Goal: Task Accomplishment & Management: Use online tool/utility

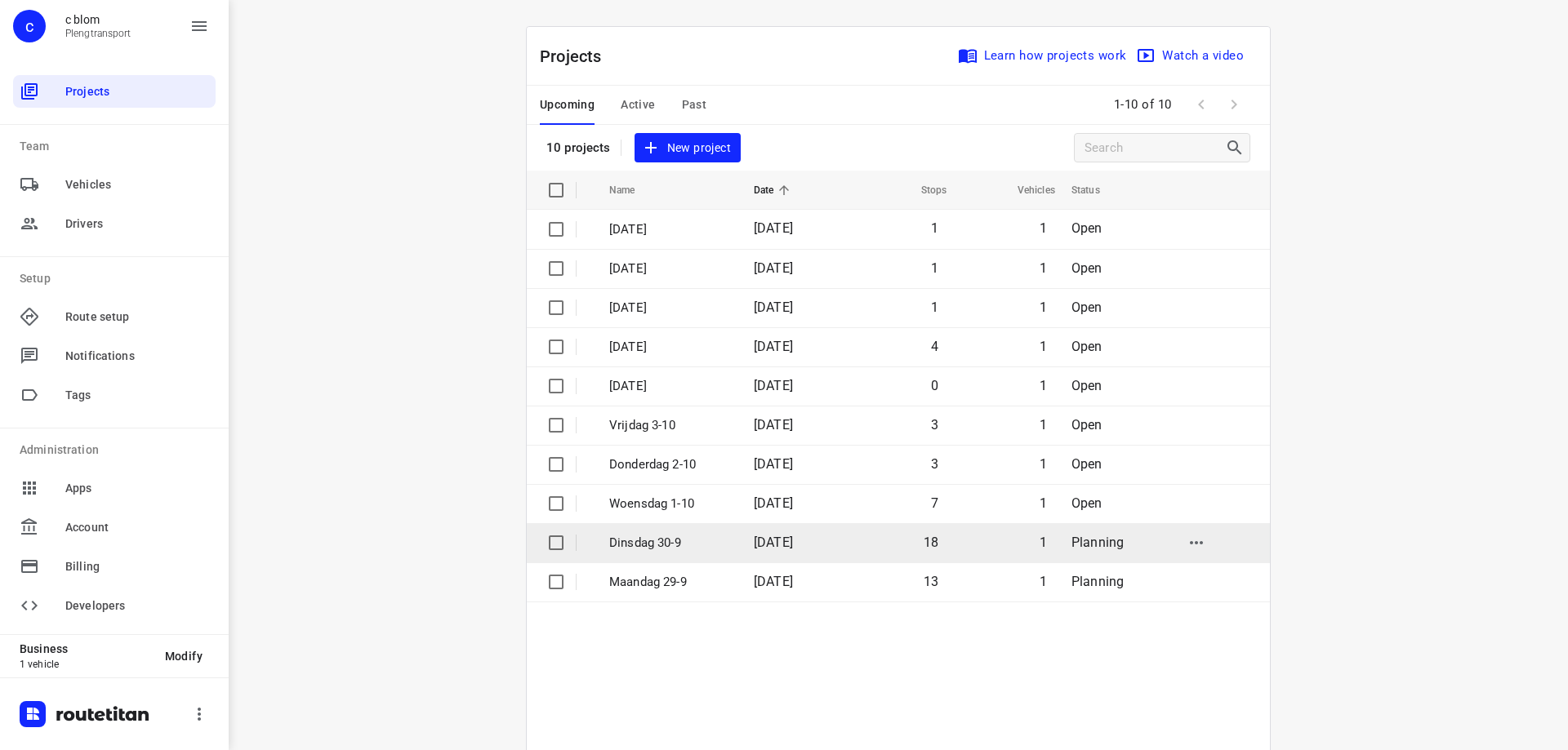
click at [694, 548] on p "Dinsdag 30-9" at bounding box center [669, 543] width 120 height 19
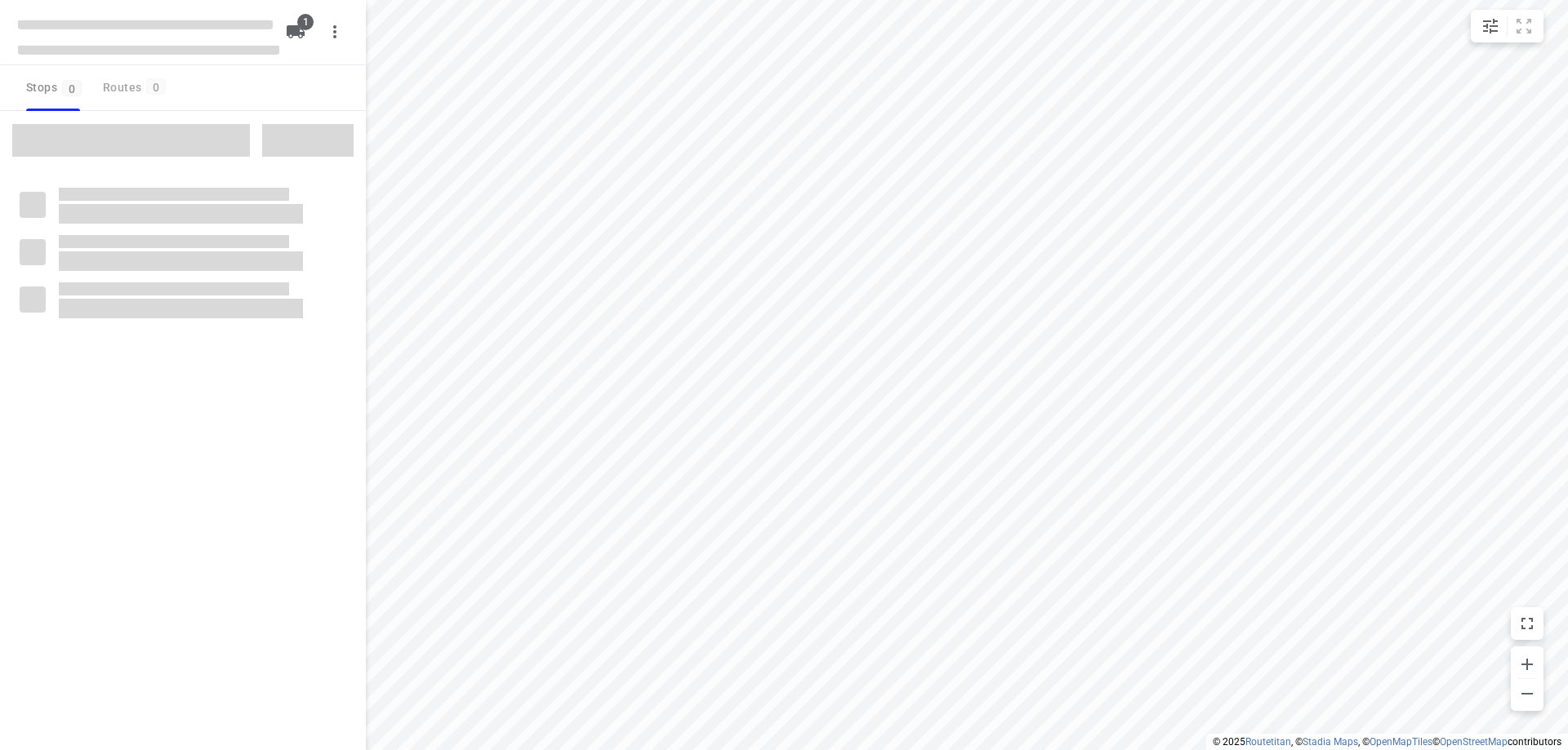
type input "distance"
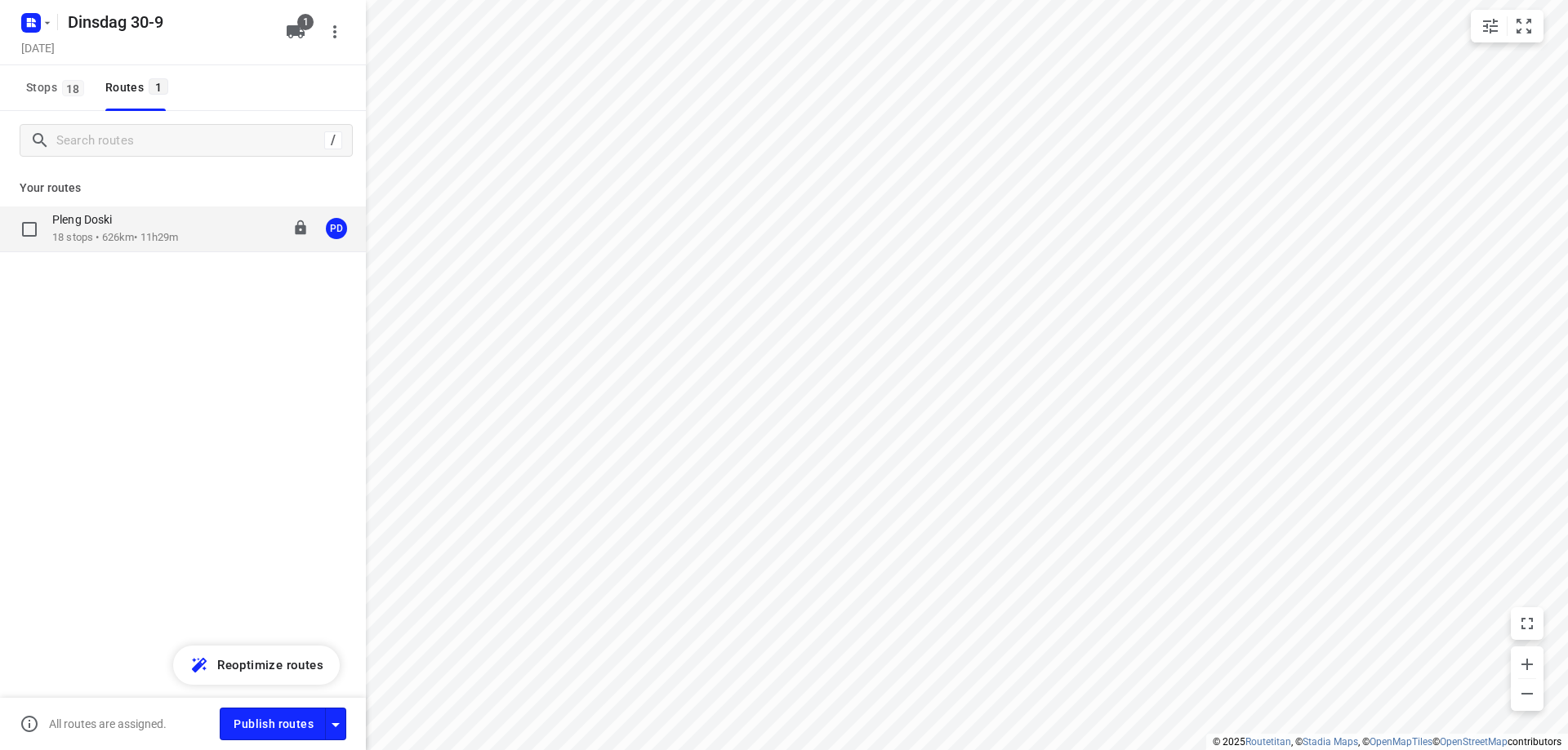
click at [139, 227] on div "Pleng Doski" at bounding box center [115, 221] width 125 height 18
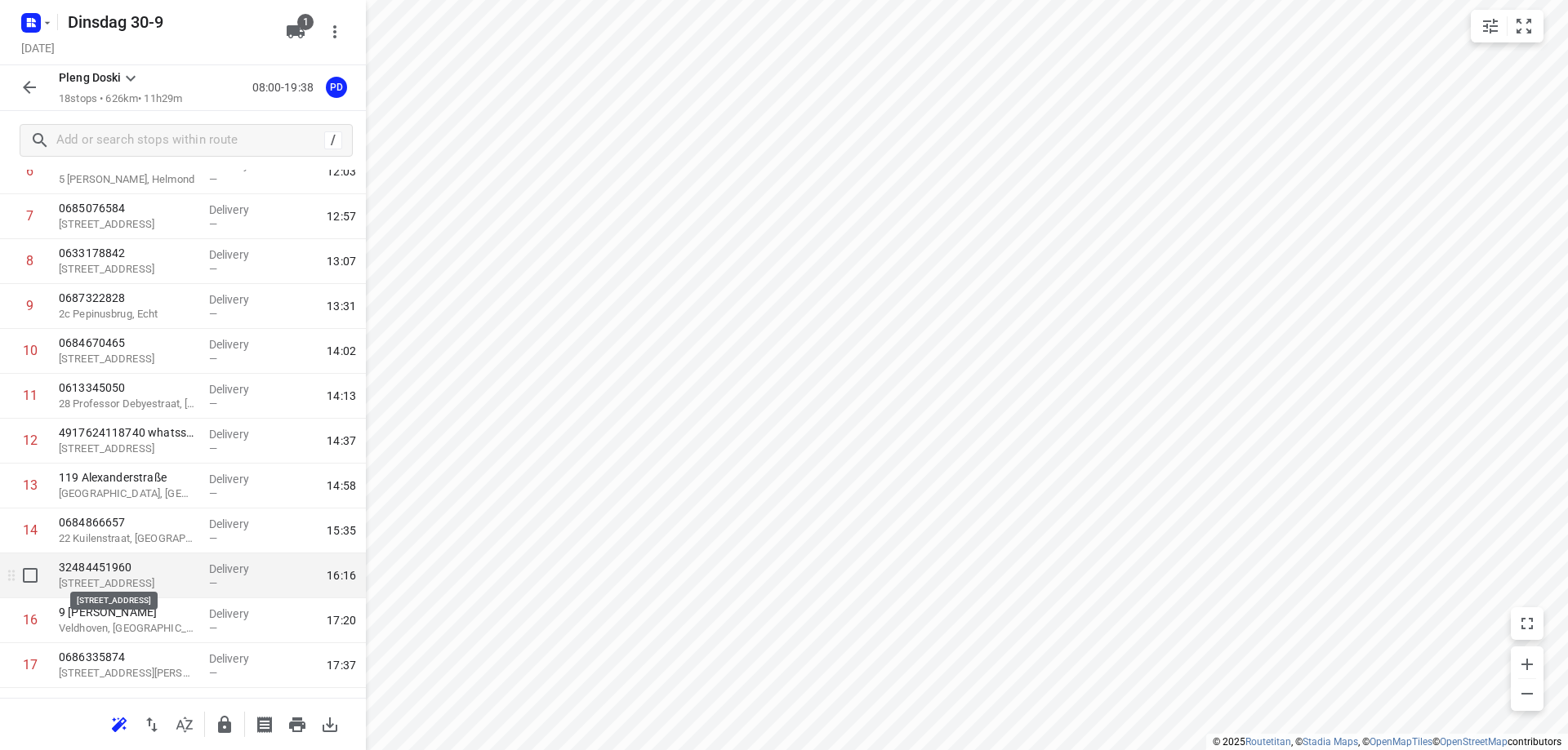
scroll to position [407, 0]
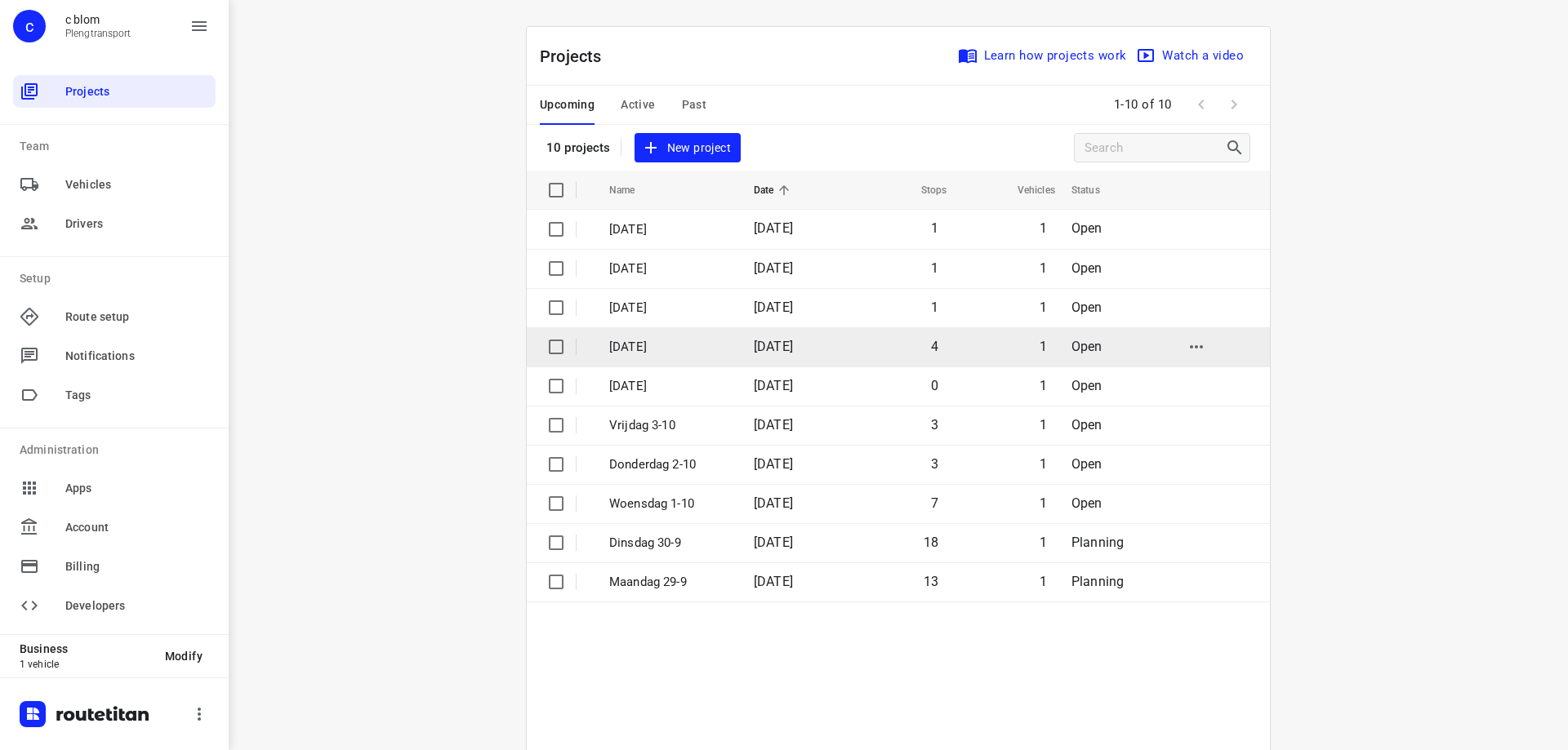
click at [696, 331] on td "[DATE]" at bounding box center [666, 346] width 147 height 39
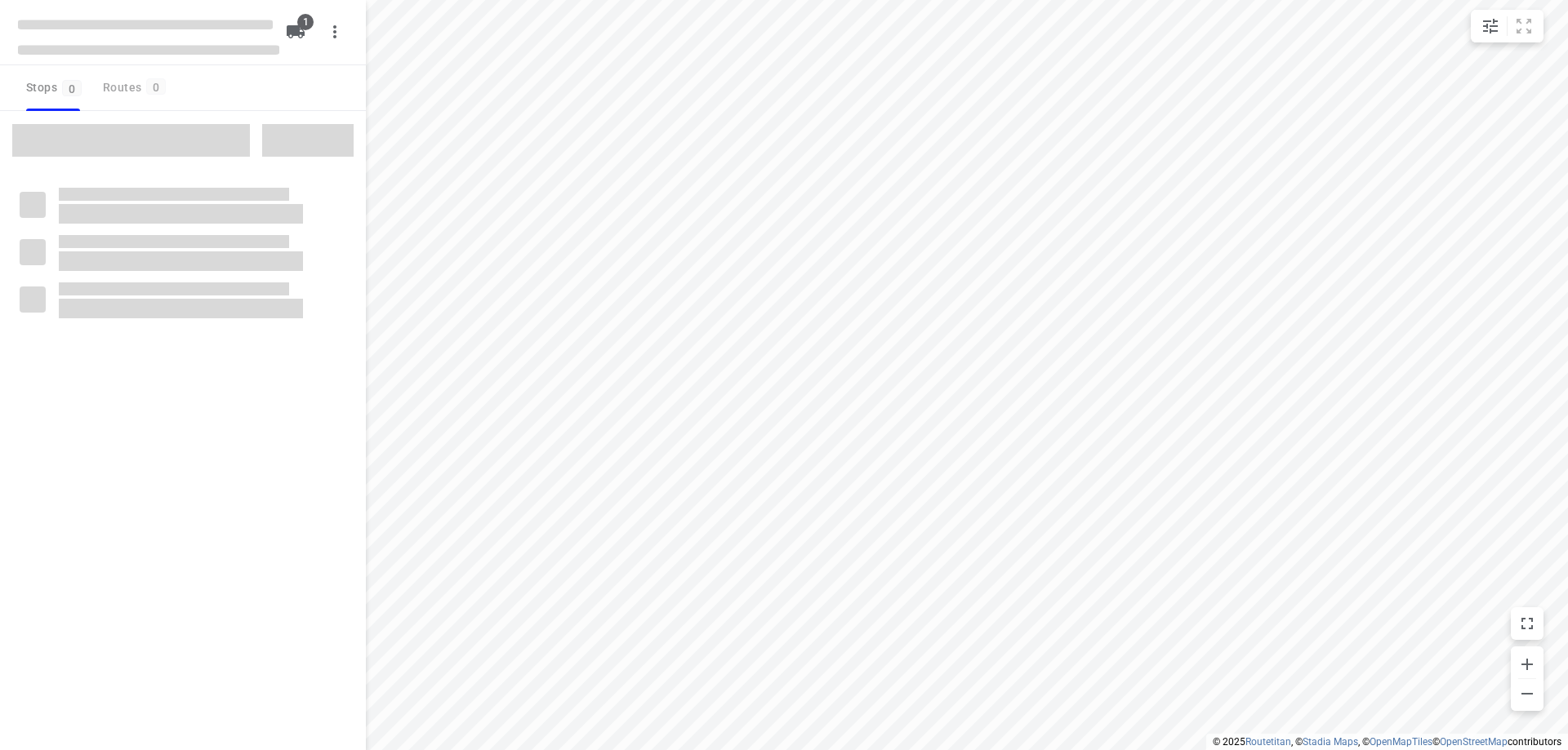
type input "distance"
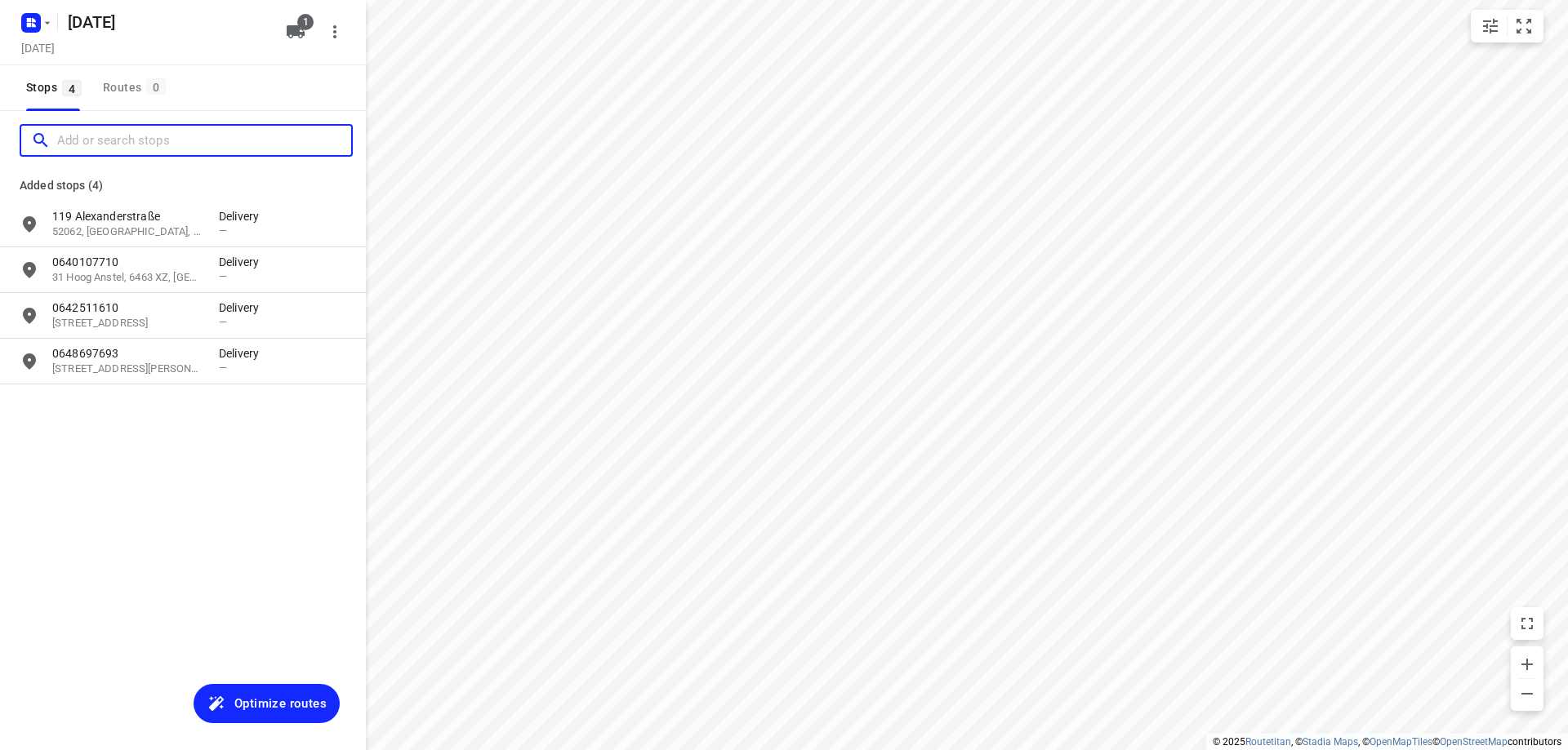
click at [120, 142] on input "Add or search stops" at bounding box center [204, 141] width 294 height 25
paste input "mexicodreef 143"
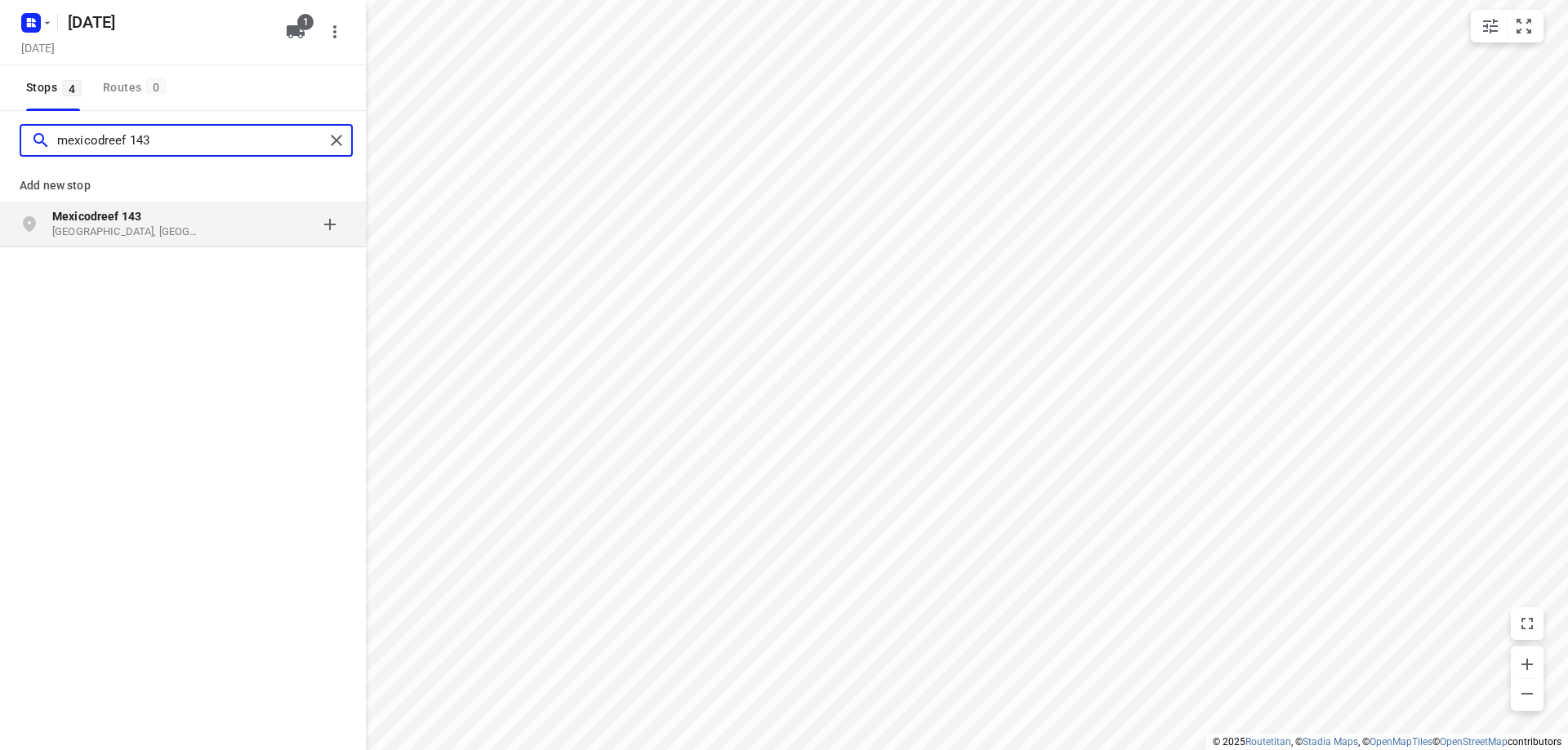
type input "mexicodreef 143"
drag, startPoint x: 119, startPoint y: 229, endPoint x: 126, endPoint y: 247, distance: 19.3
click at [126, 247] on div "Mexicodreef 143 [GEOGRAPHIC_DATA], [GEOGRAPHIC_DATA]" at bounding box center [183, 225] width 366 height 46
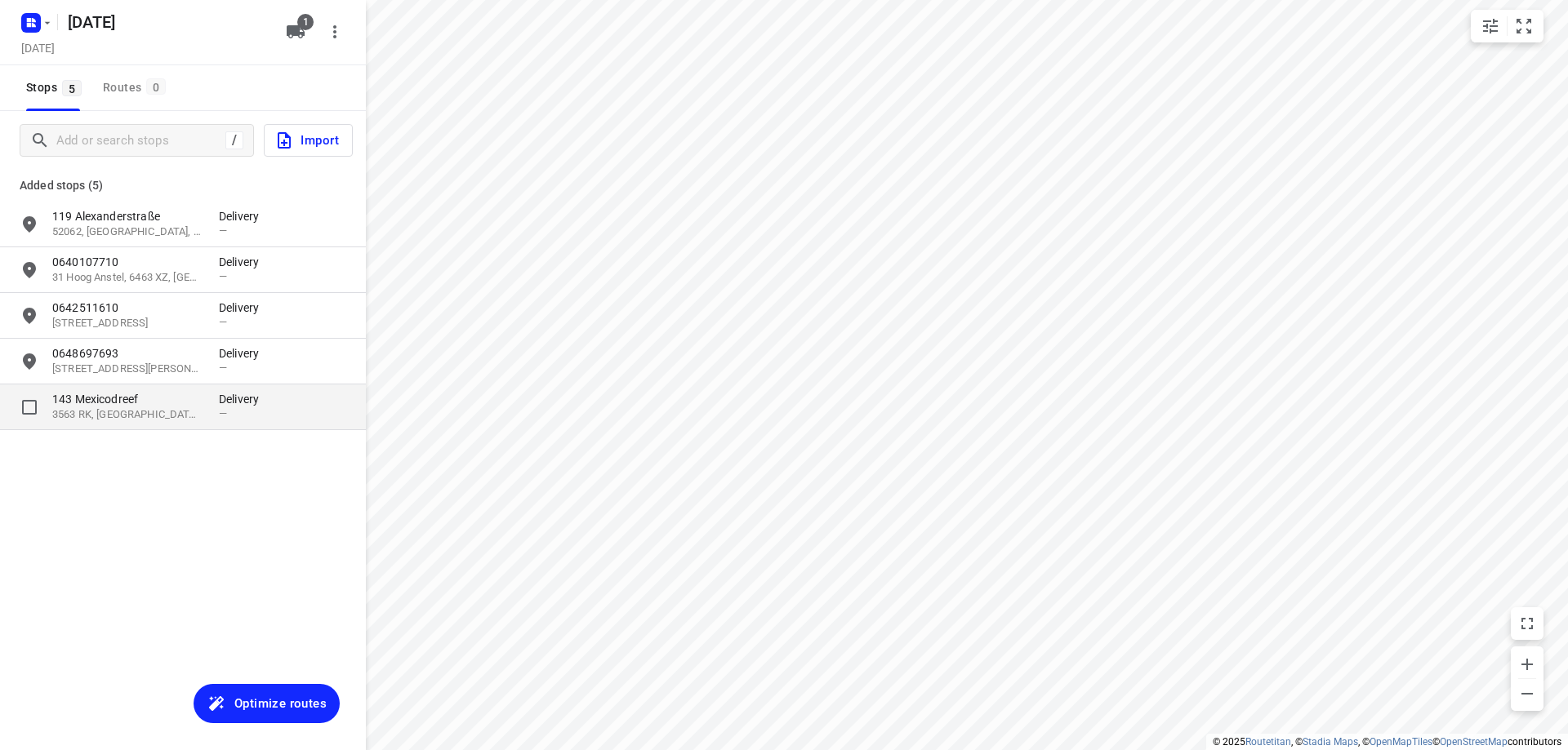
click at [104, 418] on p "3563 RK, [GEOGRAPHIC_DATA], [GEOGRAPHIC_DATA]" at bounding box center [127, 415] width 150 height 15
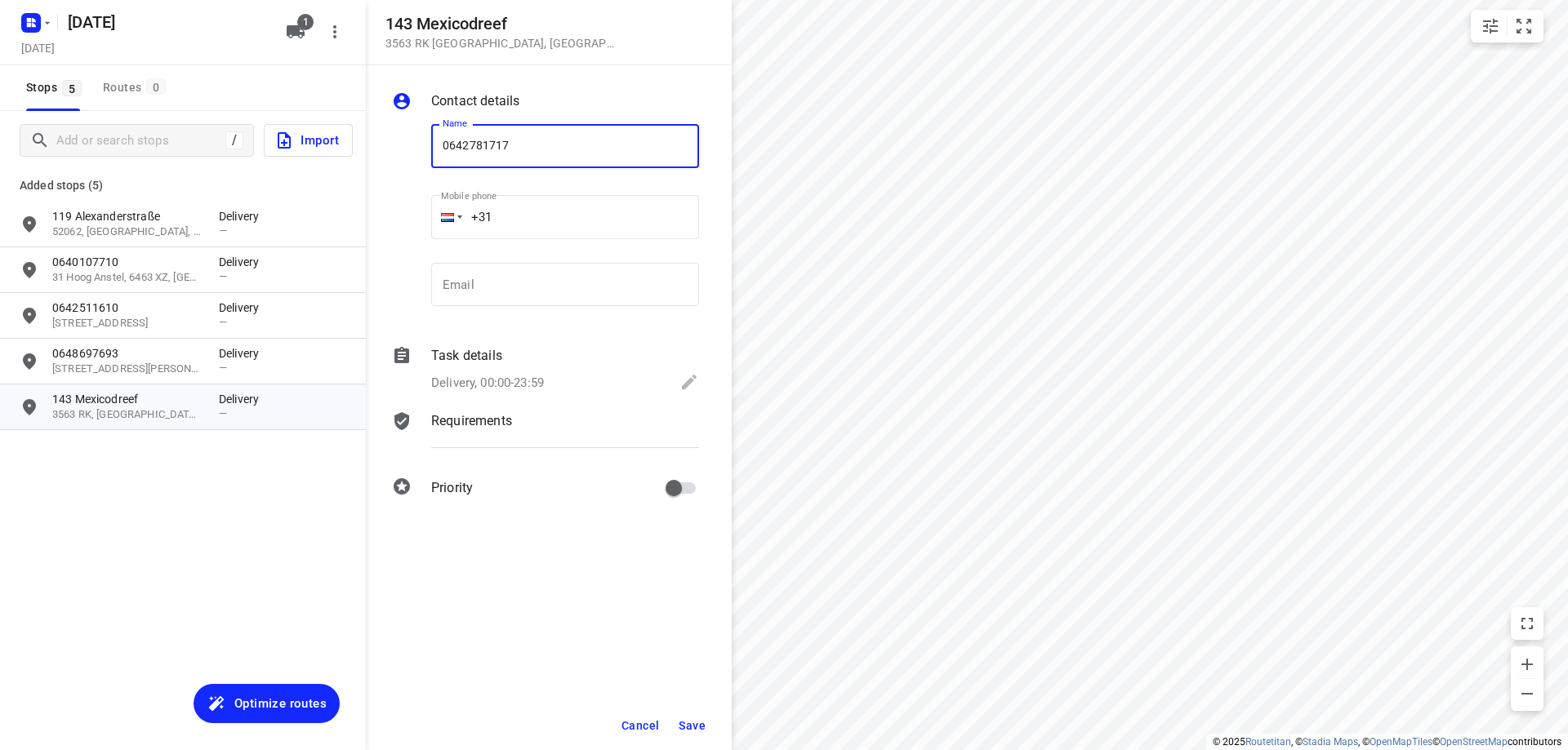
type input "0642781717"
click at [687, 730] on span "Save" at bounding box center [692, 726] width 27 height 13
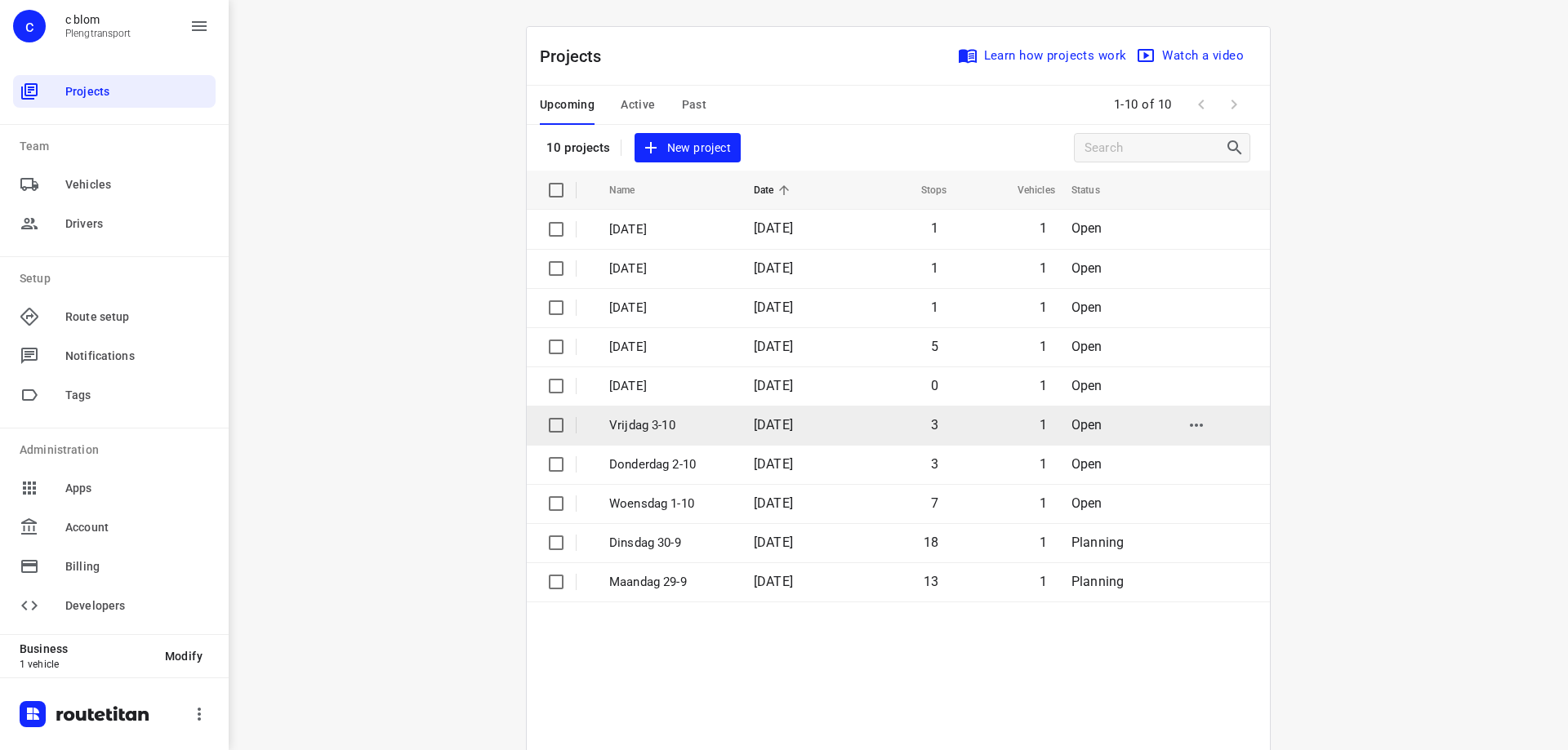
click at [766, 431] on span "[DATE]" at bounding box center [773, 425] width 39 height 15
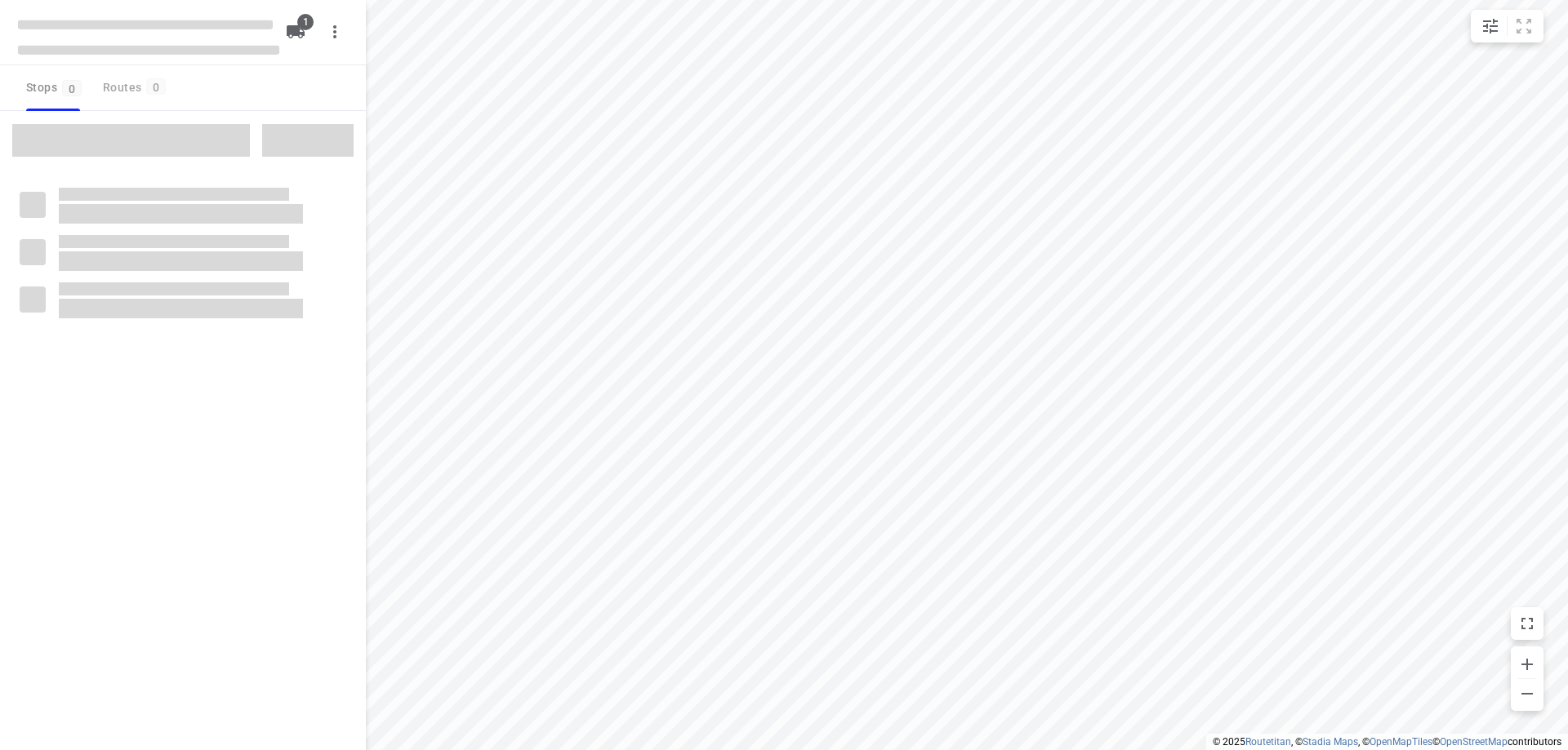
type input "distance"
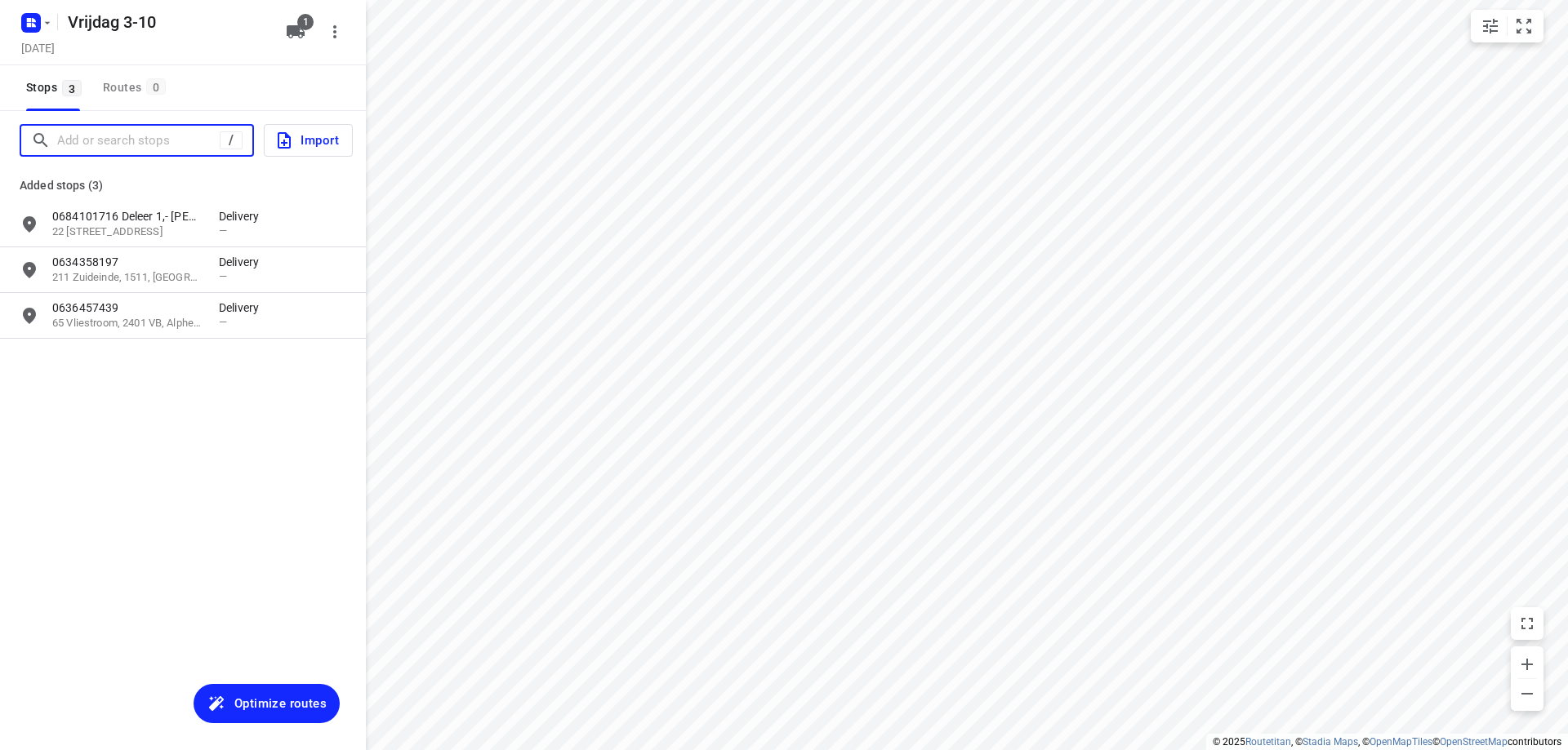
click at [198, 145] on input "Add or search stops" at bounding box center [139, 141] width 163 height 25
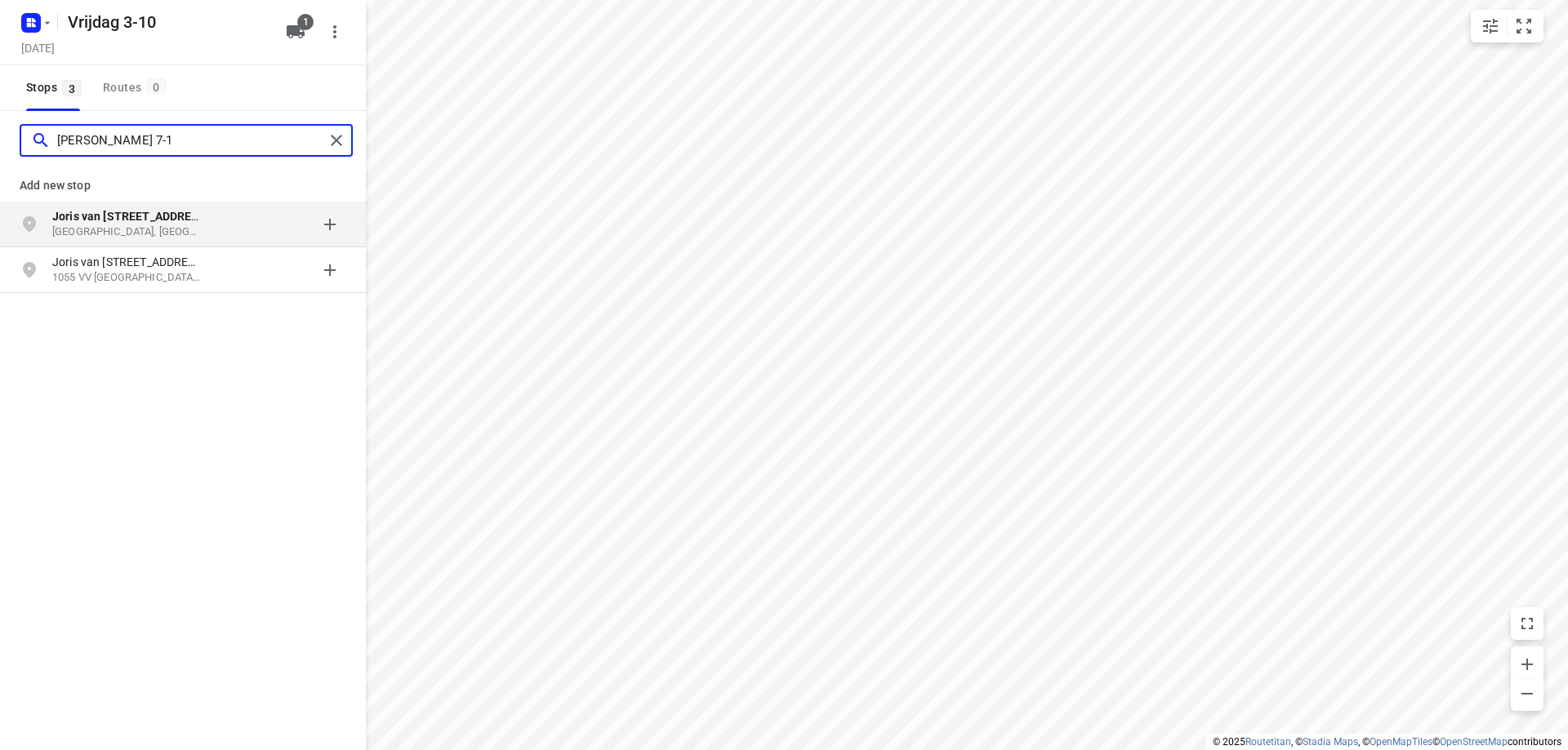
type input "[PERSON_NAME] 7-1"
click at [223, 224] on div "grid" at bounding box center [282, 225] width 127 height 33
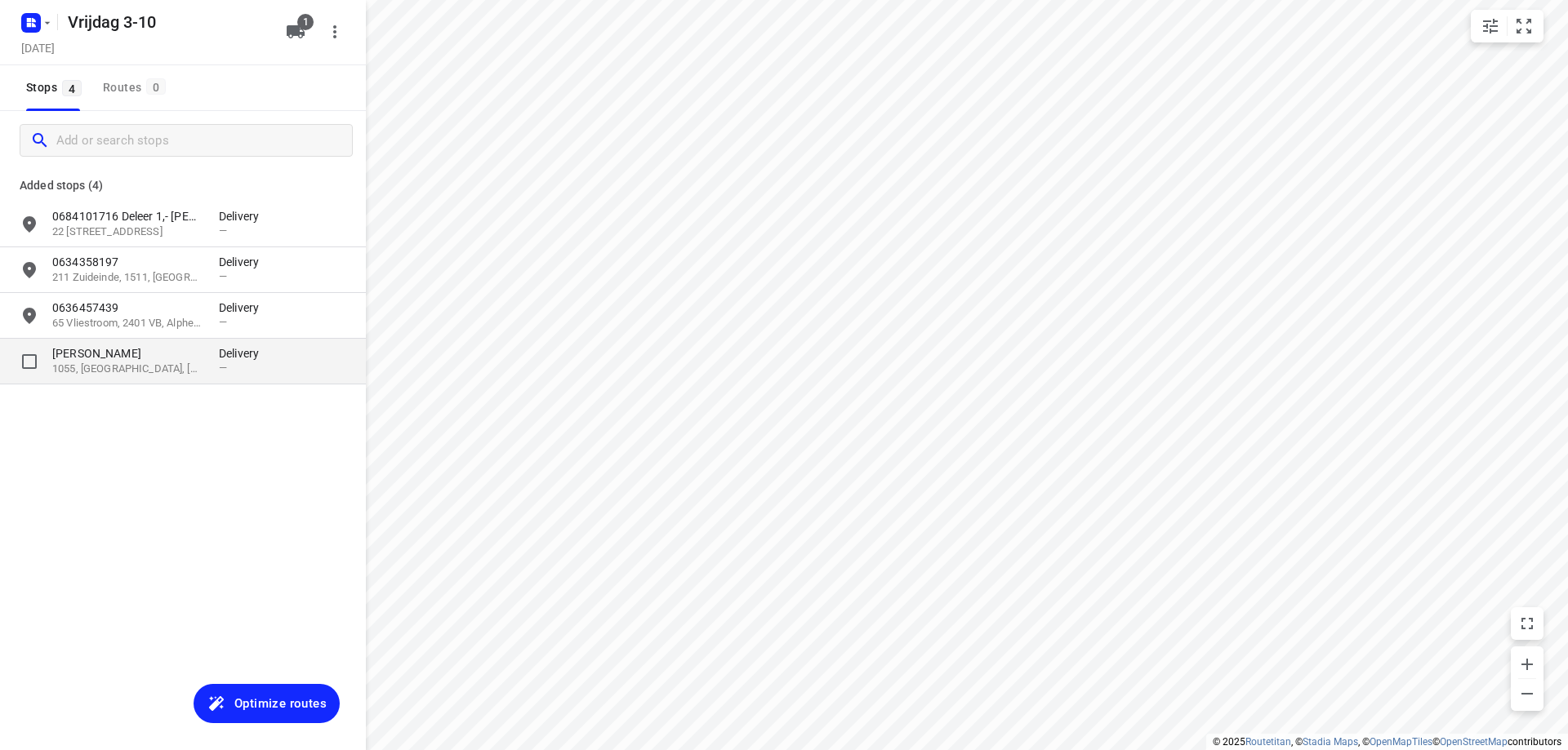
click at [208, 372] on div "Joris van [STREET_ADDRESS]" at bounding box center [136, 361] width 167 height 32
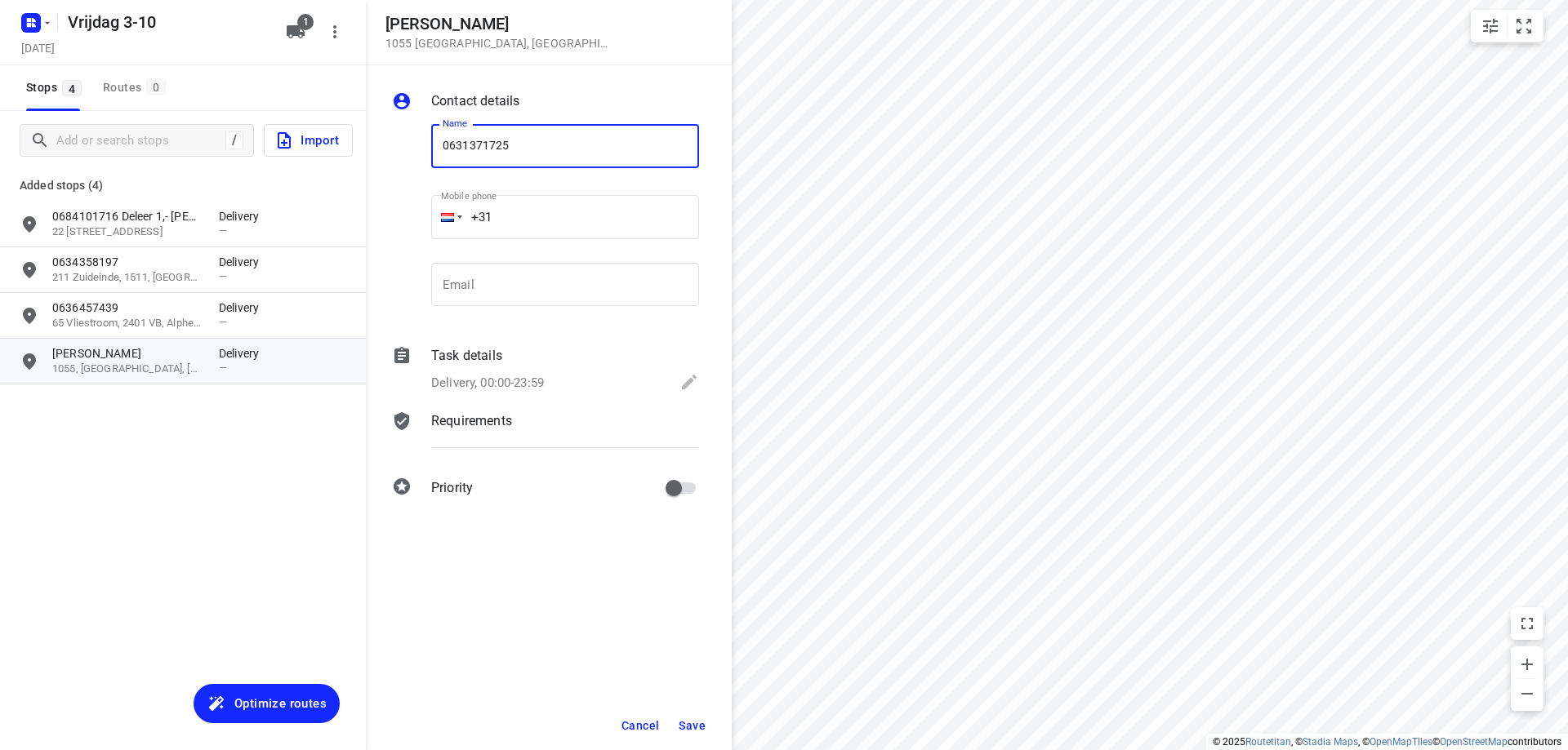
type input "0631371725"
click at [682, 720] on button "Save" at bounding box center [692, 725] width 40 height 30
